Goal: Task Accomplishment & Management: Complete application form

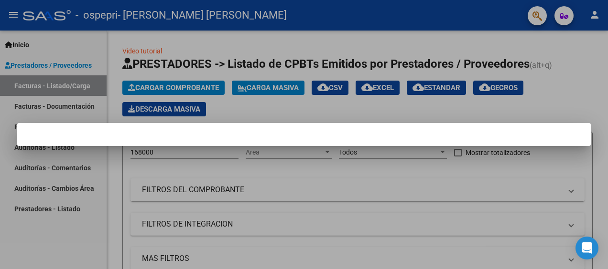
click at [594, 100] on div at bounding box center [304, 134] width 608 height 269
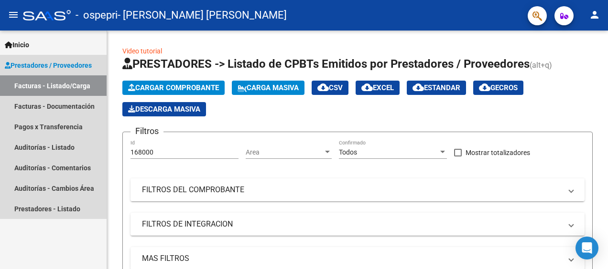
click at [53, 68] on span "Prestadores / Proveedores" at bounding box center [48, 65] width 87 height 11
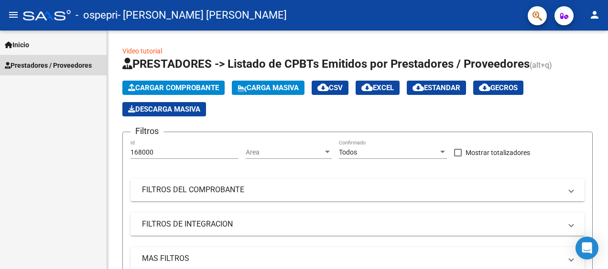
click at [53, 68] on span "Prestadores / Proveedores" at bounding box center [48, 65] width 87 height 11
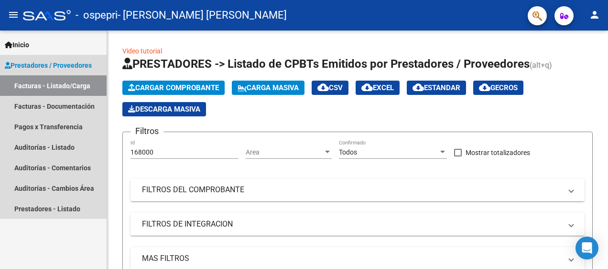
click at [43, 87] on link "Facturas - Listado/Carga" at bounding box center [53, 85] width 107 height 21
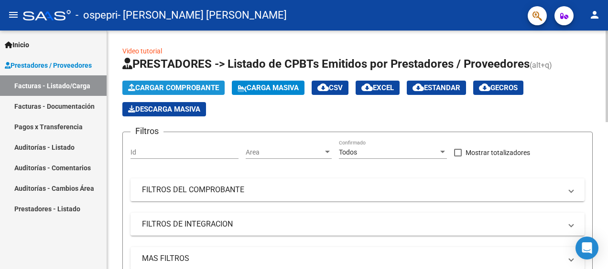
click at [191, 91] on span "Cargar Comprobante" at bounding box center [173, 88] width 91 height 9
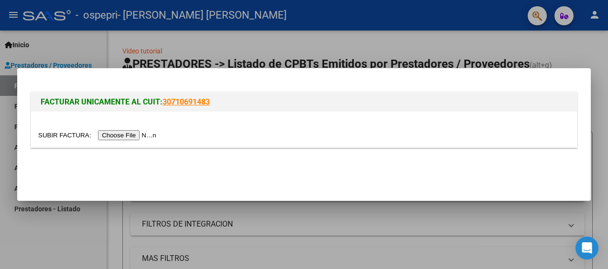
click at [126, 134] on input "file" at bounding box center [98, 135] width 121 height 10
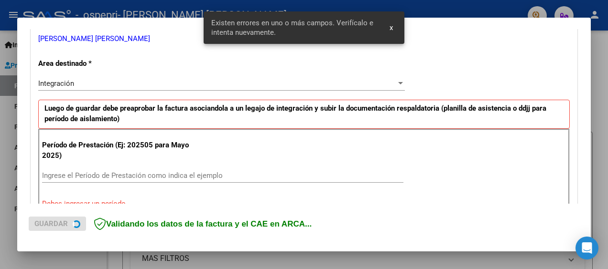
scroll to position [225, 0]
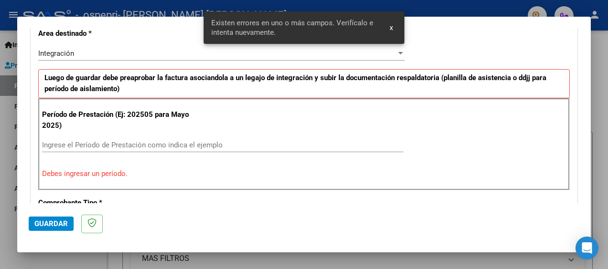
click at [200, 144] on input "Ingrese el Período de Prestación como indica el ejemplo" at bounding box center [222, 145] width 361 height 9
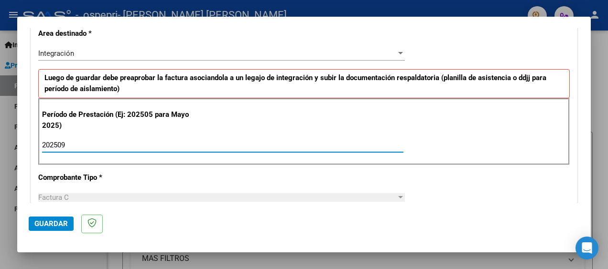
type input "202509"
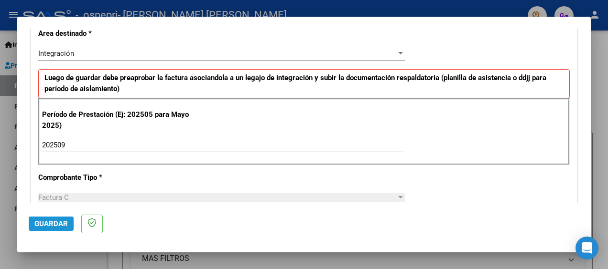
click at [51, 229] on button "Guardar" at bounding box center [51, 224] width 45 height 14
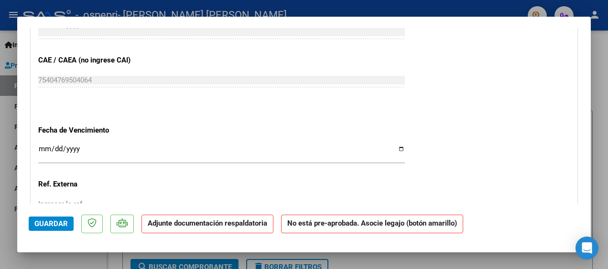
scroll to position [733, 0]
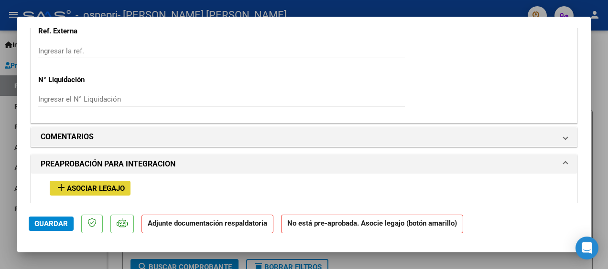
click at [107, 187] on span "Asociar Legajo" at bounding box center [96, 188] width 58 height 9
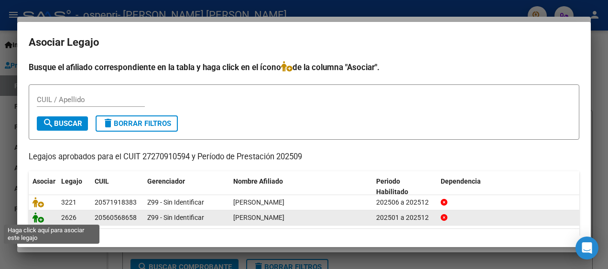
click at [42, 219] on icon at bounding box center [37, 218] width 11 height 11
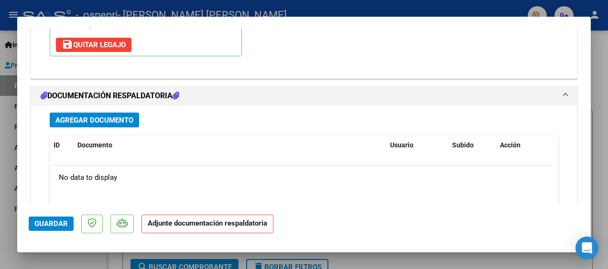
scroll to position [1013, 0]
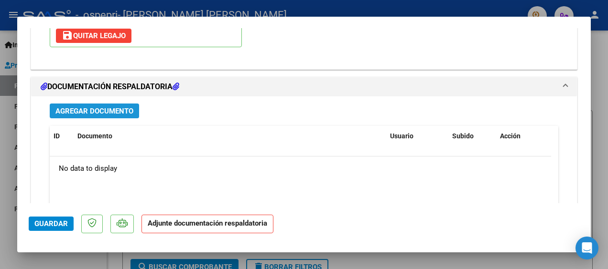
click at [108, 112] on span "Agregar Documento" at bounding box center [94, 111] width 78 height 9
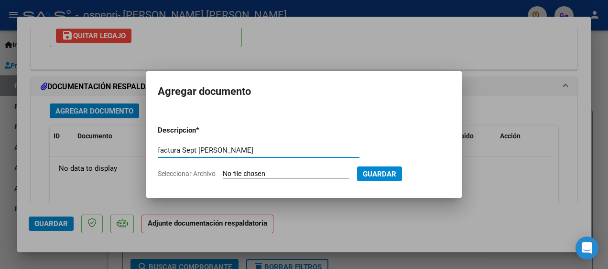
type input "factura Sept [PERSON_NAME]"
click at [184, 173] on span "Seleccionar Archivo" at bounding box center [187, 174] width 58 height 8
click at [223, 173] on input "Seleccionar Archivo" at bounding box center [286, 174] width 127 height 9
type input "C:\fakepath\27270910594_011_00001_00000740.pdf"
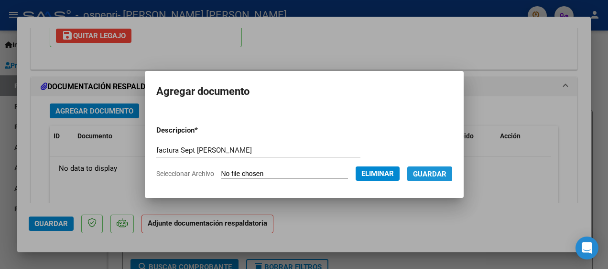
click at [433, 176] on span "Guardar" at bounding box center [429, 174] width 33 height 9
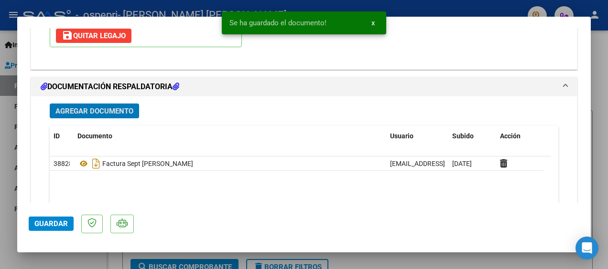
click at [97, 107] on span "Agregar Documento" at bounding box center [94, 111] width 78 height 9
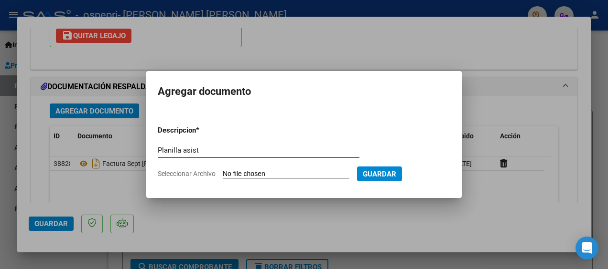
type input "Planilla asist"
click at [176, 177] on span "Seleccionar Archivo" at bounding box center [187, 174] width 58 height 8
click at [223, 177] on input "Seleccionar Archivo" at bounding box center [286, 174] width 127 height 9
type input "C:\fakepath\IMG_20251005_195347887.jpg"
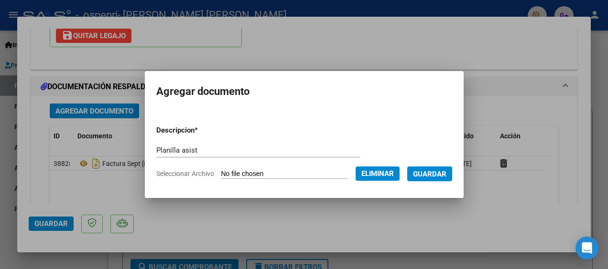
click at [434, 173] on span "Guardar" at bounding box center [429, 174] width 33 height 9
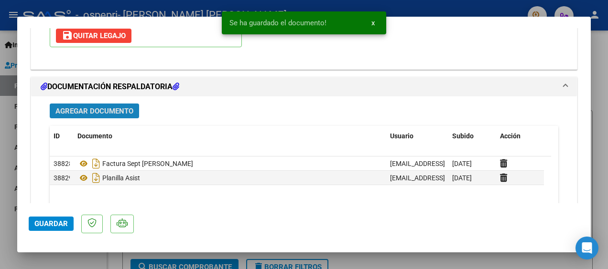
click at [112, 113] on button "Agregar Documento" at bounding box center [94, 111] width 89 height 15
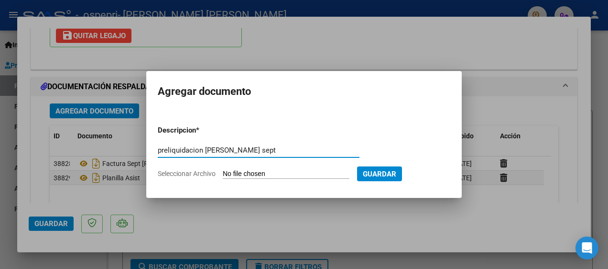
type input "preliquidacion [PERSON_NAME] sept"
click at [195, 173] on span "Seleccionar Archivo" at bounding box center [187, 174] width 58 height 8
click at [223, 173] on input "Seleccionar Archivo" at bounding box center [286, 174] width 127 height 9
type input "C:\fakepath\Preliquidacion [PERSON_NAME] [DATE].pdf"
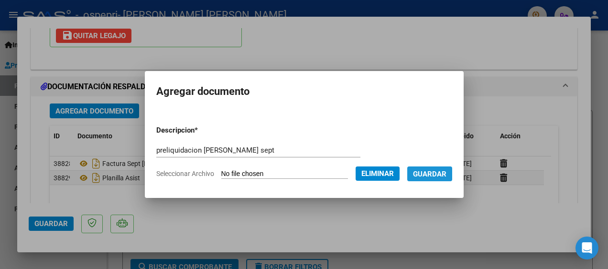
click at [438, 174] on span "Guardar" at bounding box center [429, 174] width 33 height 9
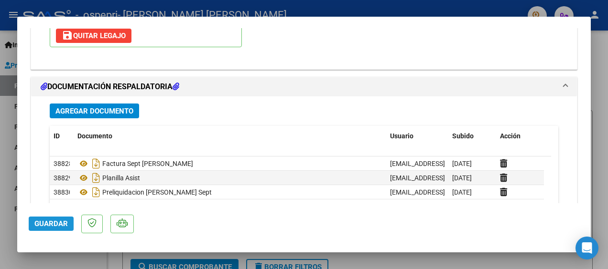
click at [49, 225] on span "Guardar" at bounding box center [50, 224] width 33 height 9
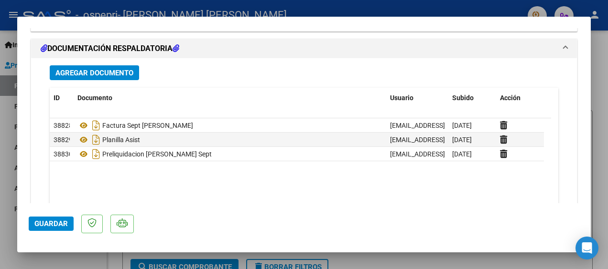
scroll to position [1106, 0]
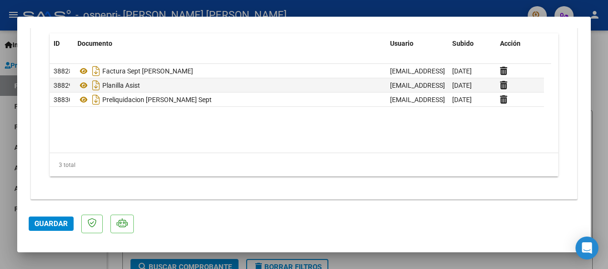
click at [600, 126] on div at bounding box center [304, 134] width 608 height 269
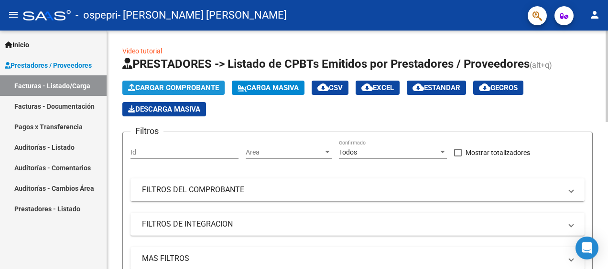
click at [174, 88] on span "Cargar Comprobante" at bounding box center [173, 88] width 91 height 9
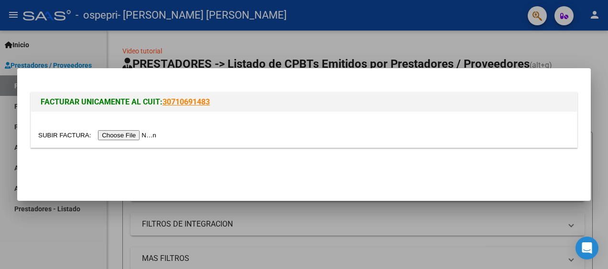
click at [125, 131] on input "file" at bounding box center [98, 135] width 121 height 10
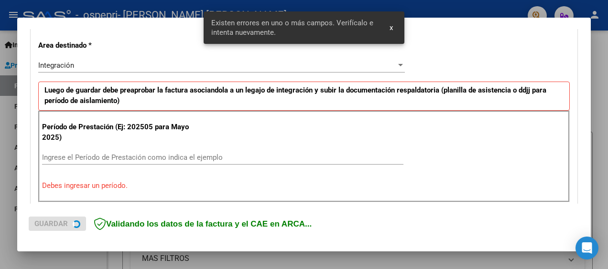
scroll to position [244, 0]
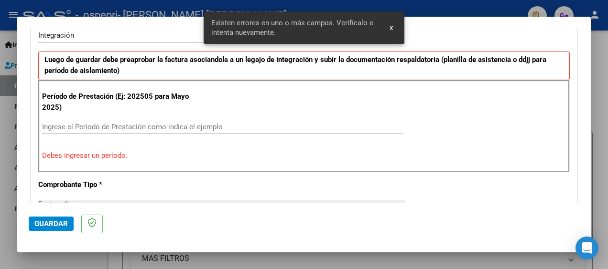
click at [212, 123] on input "Ingrese el Período de Prestación como indica el ejemplo" at bounding box center [222, 127] width 361 height 9
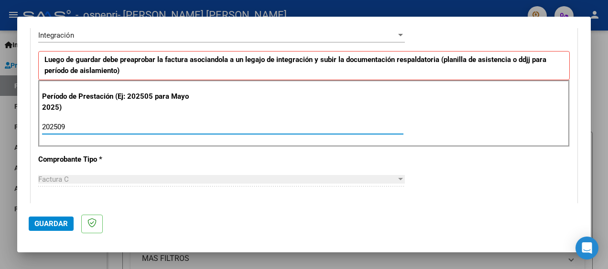
type input "202509"
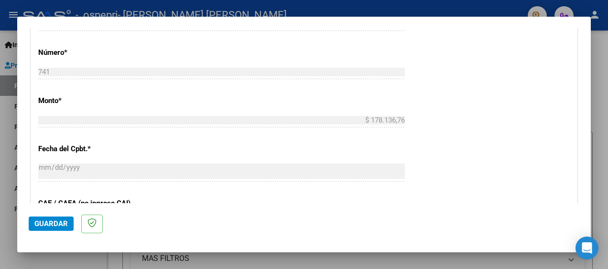
scroll to position [467, 0]
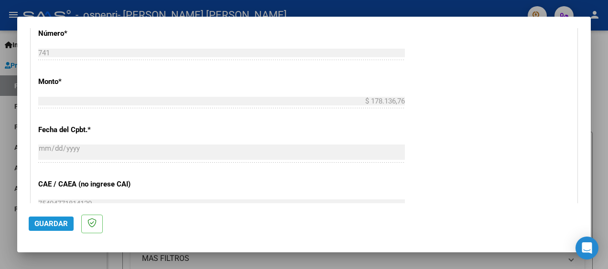
click at [48, 227] on span "Guardar" at bounding box center [50, 224] width 33 height 9
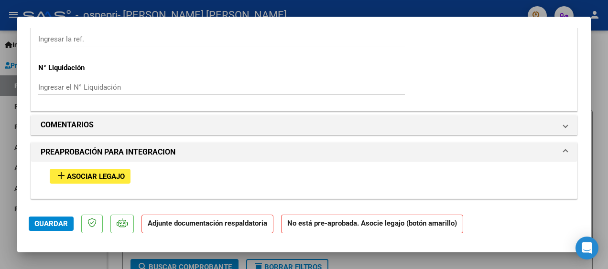
scroll to position [764, 0]
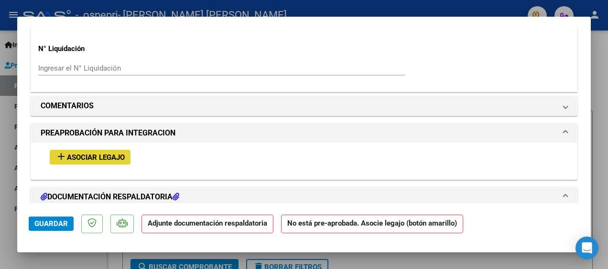
click at [110, 157] on span "Asociar Legajo" at bounding box center [96, 157] width 58 height 9
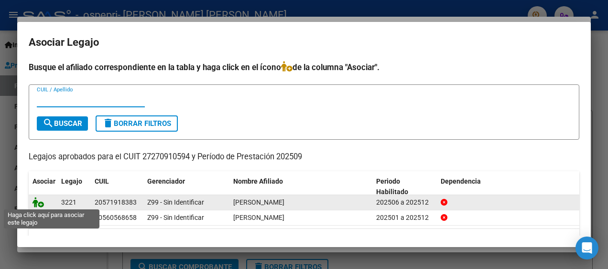
click at [41, 203] on icon at bounding box center [37, 202] width 11 height 11
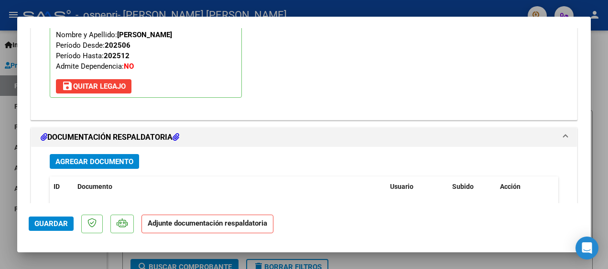
scroll to position [981, 0]
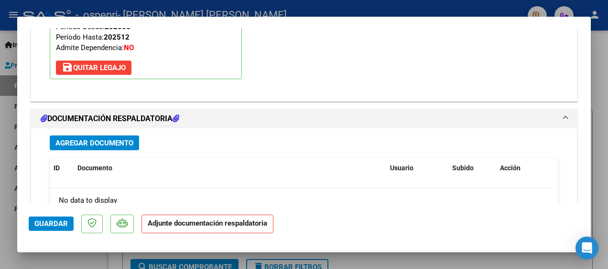
click at [94, 142] on span "Agregar Documento" at bounding box center [94, 143] width 78 height 9
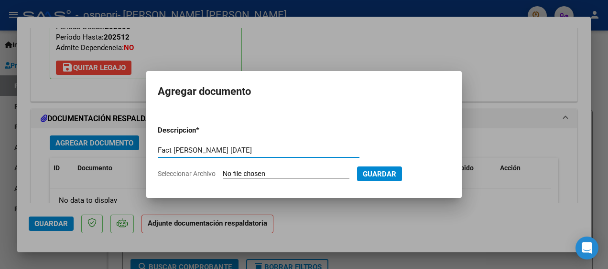
type input "Fact [PERSON_NAME] [DATE]"
click at [180, 174] on span "Seleccionar Archivo" at bounding box center [187, 174] width 58 height 8
click at [223, 174] on input "Seleccionar Archivo" at bounding box center [286, 174] width 127 height 9
type input "C:\fakepath\27270910594_011_00001_00000741.pdf"
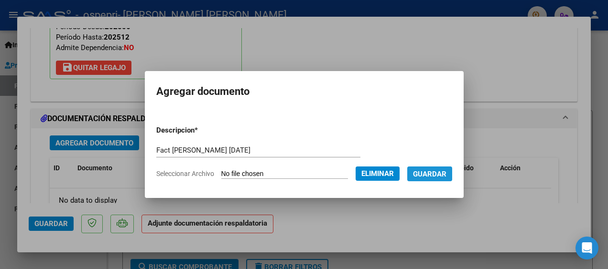
click at [438, 174] on span "Guardar" at bounding box center [429, 174] width 33 height 9
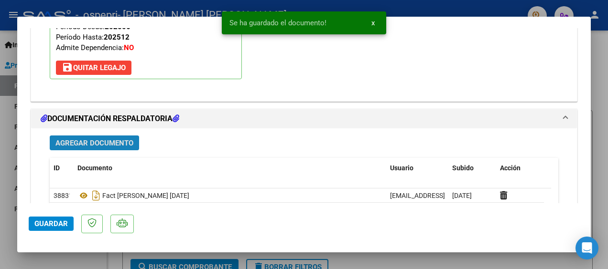
click at [112, 145] on span "Agregar Documento" at bounding box center [94, 143] width 78 height 9
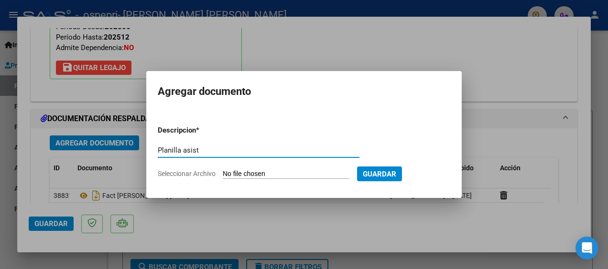
type input "Planilla asist"
click at [184, 177] on span "Seleccionar Archivo" at bounding box center [187, 174] width 58 height 8
click at [223, 177] on input "Seleccionar Archivo" at bounding box center [286, 174] width 127 height 9
type input "C:\fakepath\IMG_20251005_195053315.jpg"
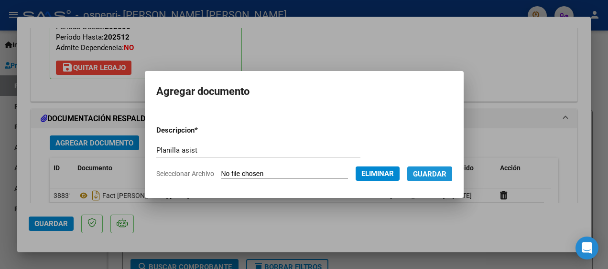
click at [446, 177] on span "Guardar" at bounding box center [429, 174] width 33 height 9
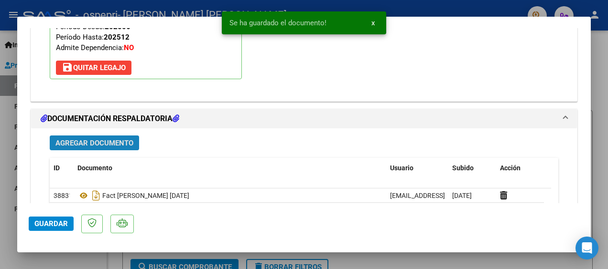
click at [109, 139] on span "Agregar Documento" at bounding box center [94, 143] width 78 height 9
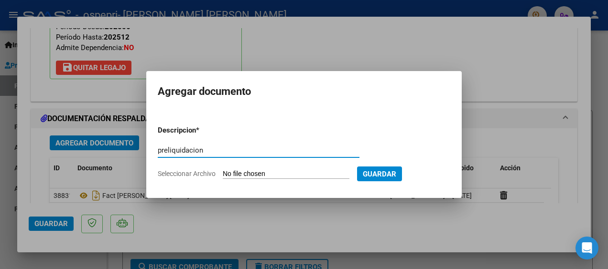
type input "preliquidacion"
click at [161, 172] on span "Seleccionar Archivo" at bounding box center [187, 174] width 58 height 8
click at [223, 172] on input "Seleccionar Archivo" at bounding box center [286, 174] width 127 height 9
type input "C:\fakepath\preliquidacion [DATE].pdf"
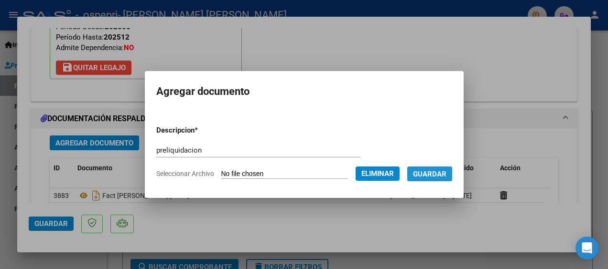
click at [440, 175] on span "Guardar" at bounding box center [429, 174] width 33 height 9
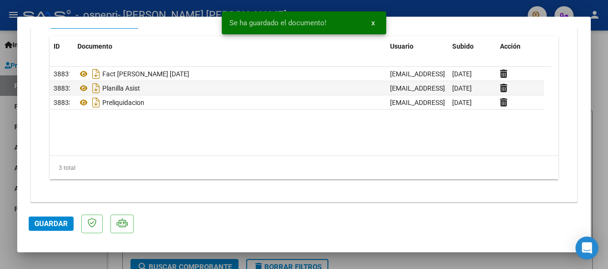
scroll to position [1106, 0]
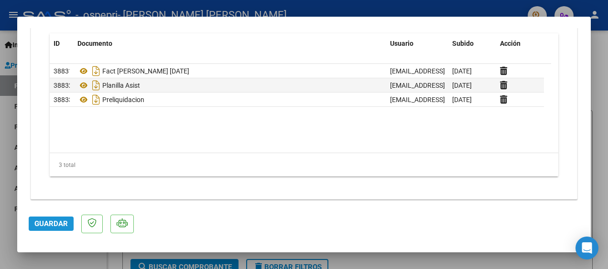
click at [54, 225] on span "Guardar" at bounding box center [50, 224] width 33 height 9
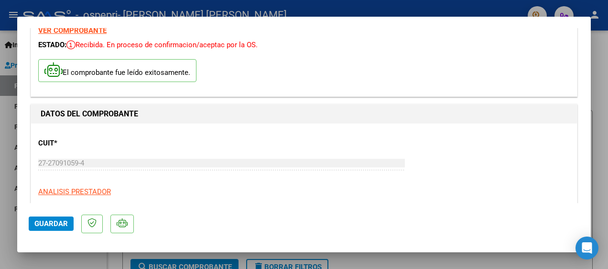
scroll to position [0, 0]
